Goal: Find specific page/section: Find specific page/section

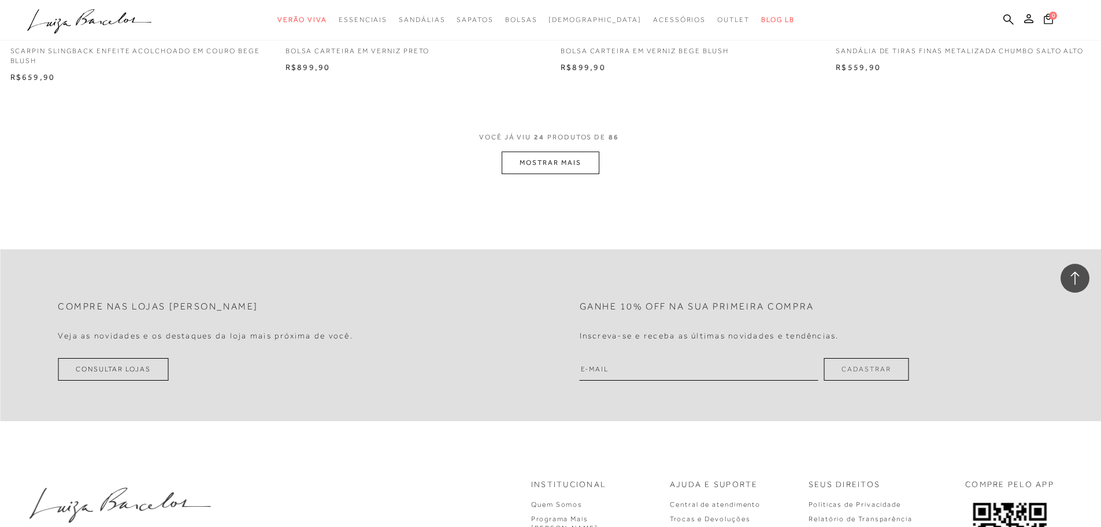
scroll to position [2878, 0]
click at [565, 164] on button "MOSTRAR MAIS" at bounding box center [550, 160] width 97 height 23
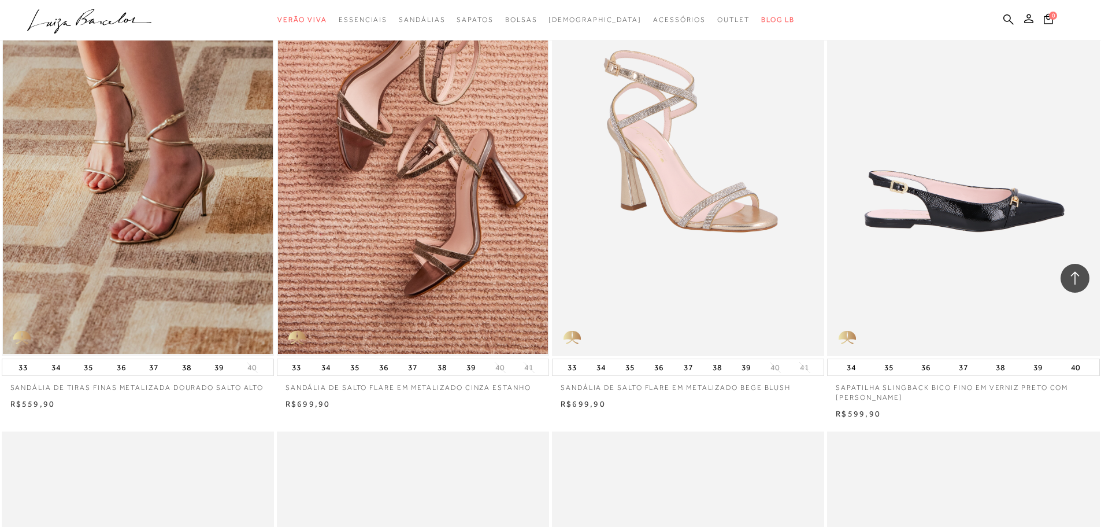
scroll to position [3051, 0]
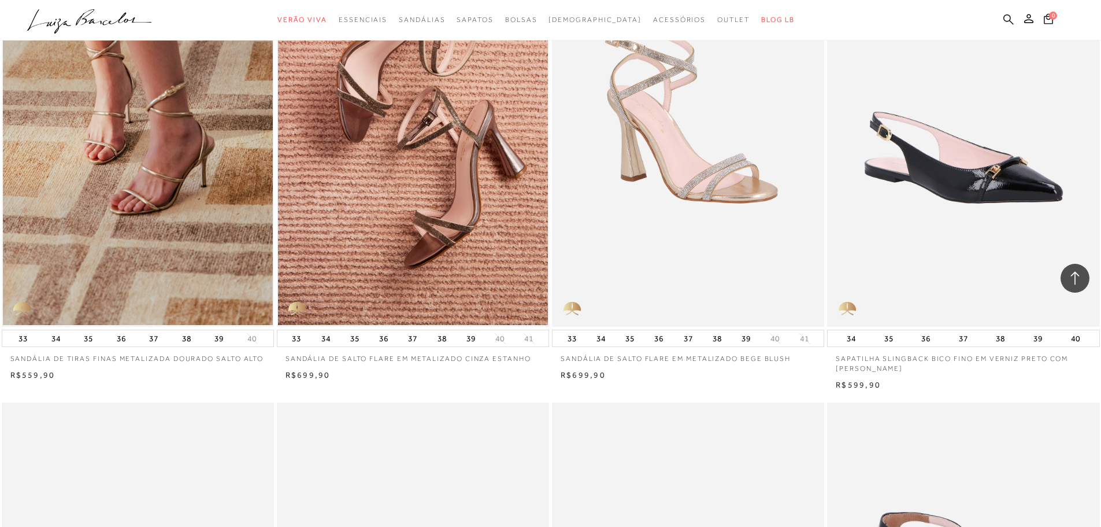
click at [1005, 18] on icon at bounding box center [1009, 19] width 10 height 11
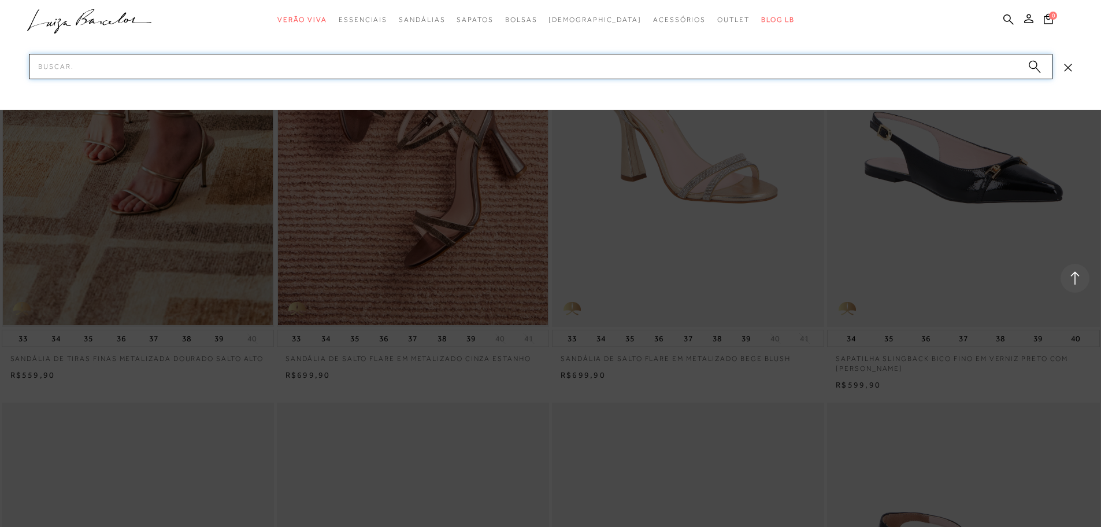
paste input "12350245"
type input "12350245"
